Goal: Transaction & Acquisition: Download file/media

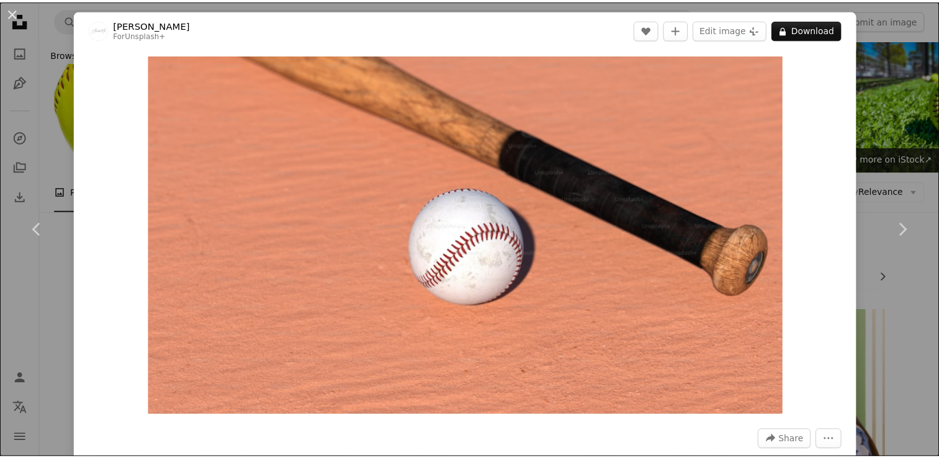
scroll to position [9149, 0]
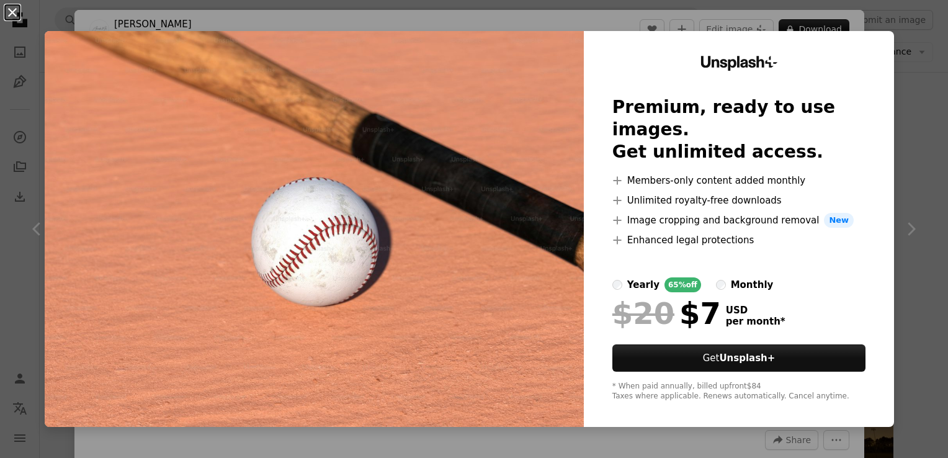
click at [12, 11] on button "An X shape" at bounding box center [12, 12] width 15 height 15
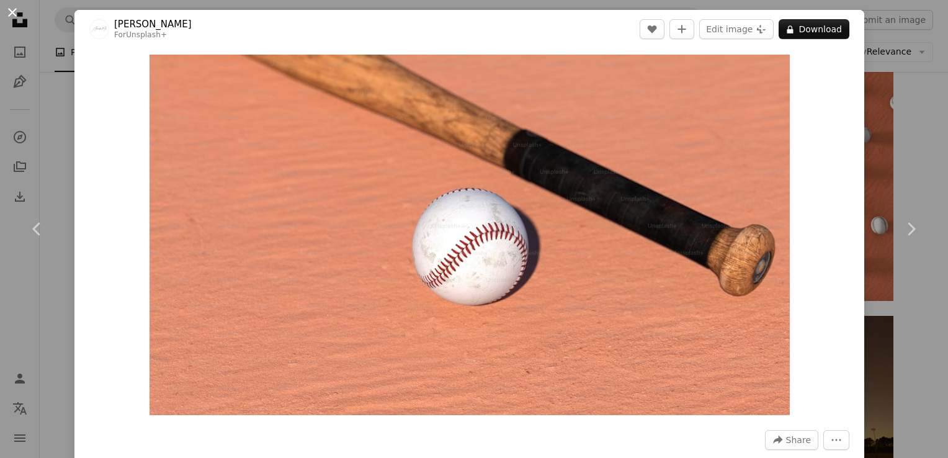
click at [11, 11] on button "An X shape" at bounding box center [12, 12] width 15 height 15
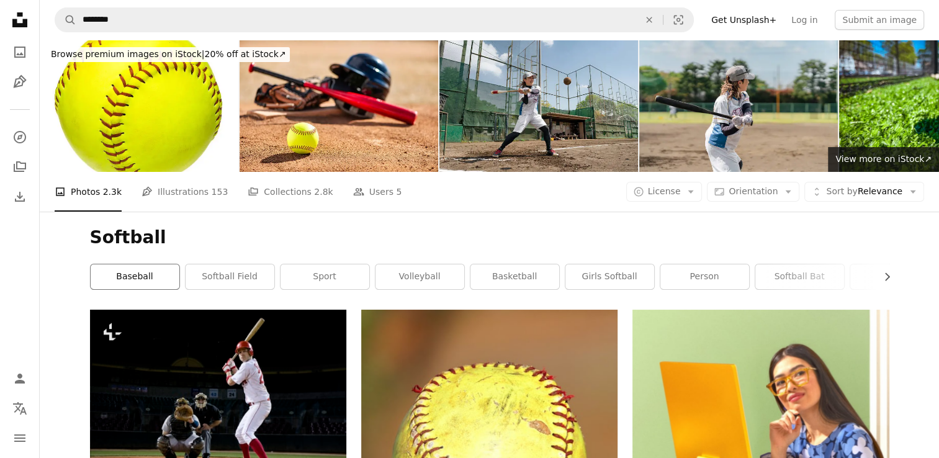
click at [160, 272] on link "baseball" at bounding box center [135, 276] width 89 height 25
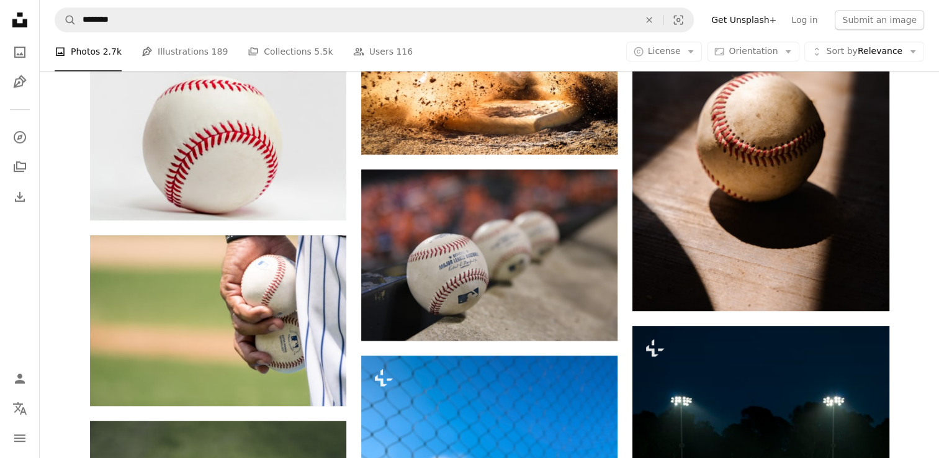
scroll to position [897, 0]
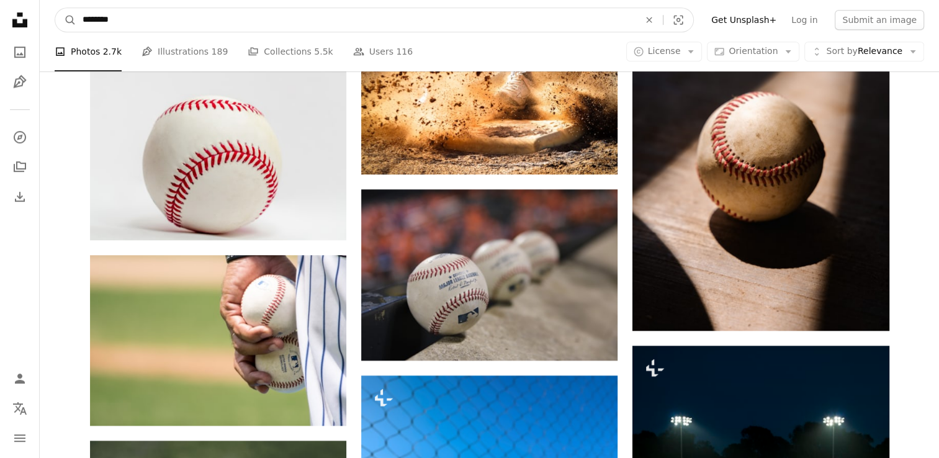
click at [145, 24] on input "********" at bounding box center [355, 20] width 559 height 24
type input "**********"
click button "A magnifying glass" at bounding box center [65, 20] width 21 height 24
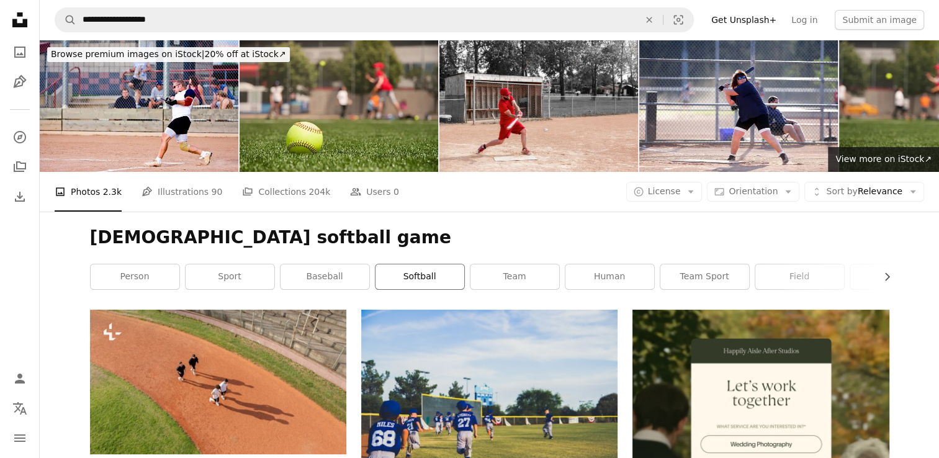
click at [418, 278] on link "softball" at bounding box center [419, 276] width 89 height 25
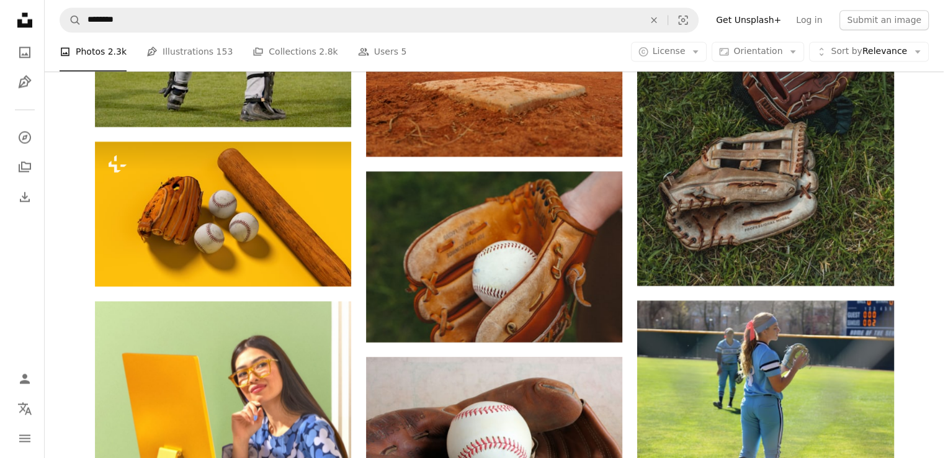
scroll to position [2251, 0]
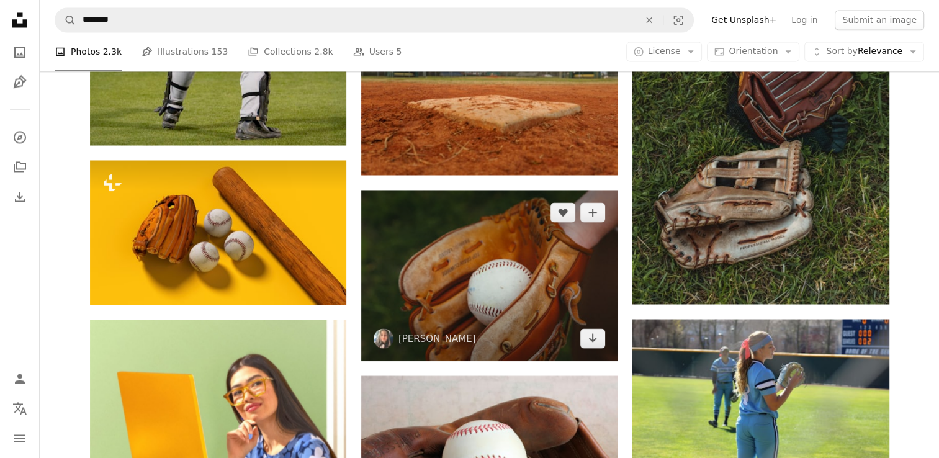
click at [452, 272] on img at bounding box center [489, 275] width 256 height 171
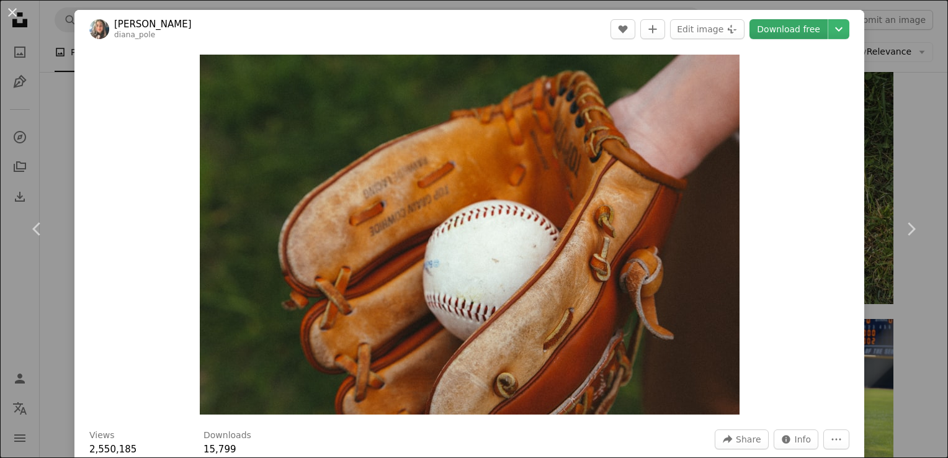
click at [781, 25] on link "Download free" at bounding box center [789, 29] width 78 height 20
